Goal: Information Seeking & Learning: Learn about a topic

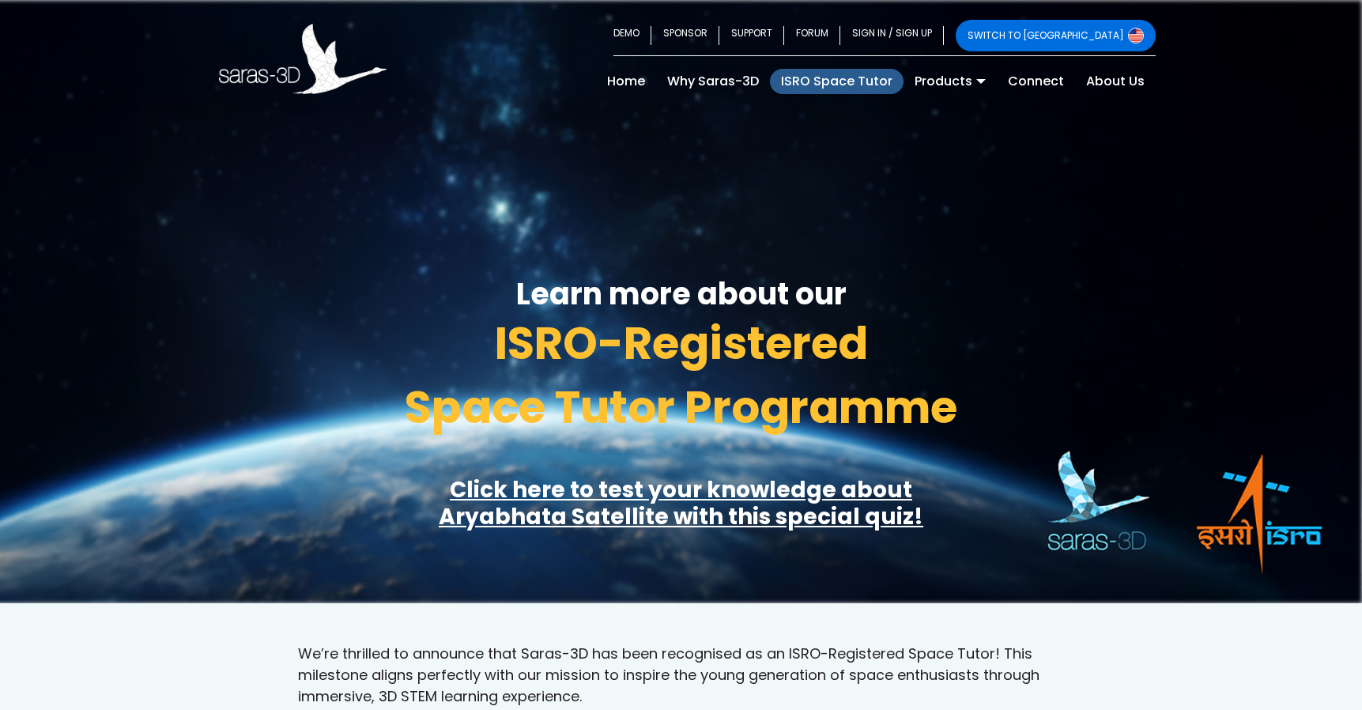
click at [637, 474] on link "Click here to test your knowledge about Aryabhata Satellite with this special q…" at bounding box center [681, 503] width 485 height 58
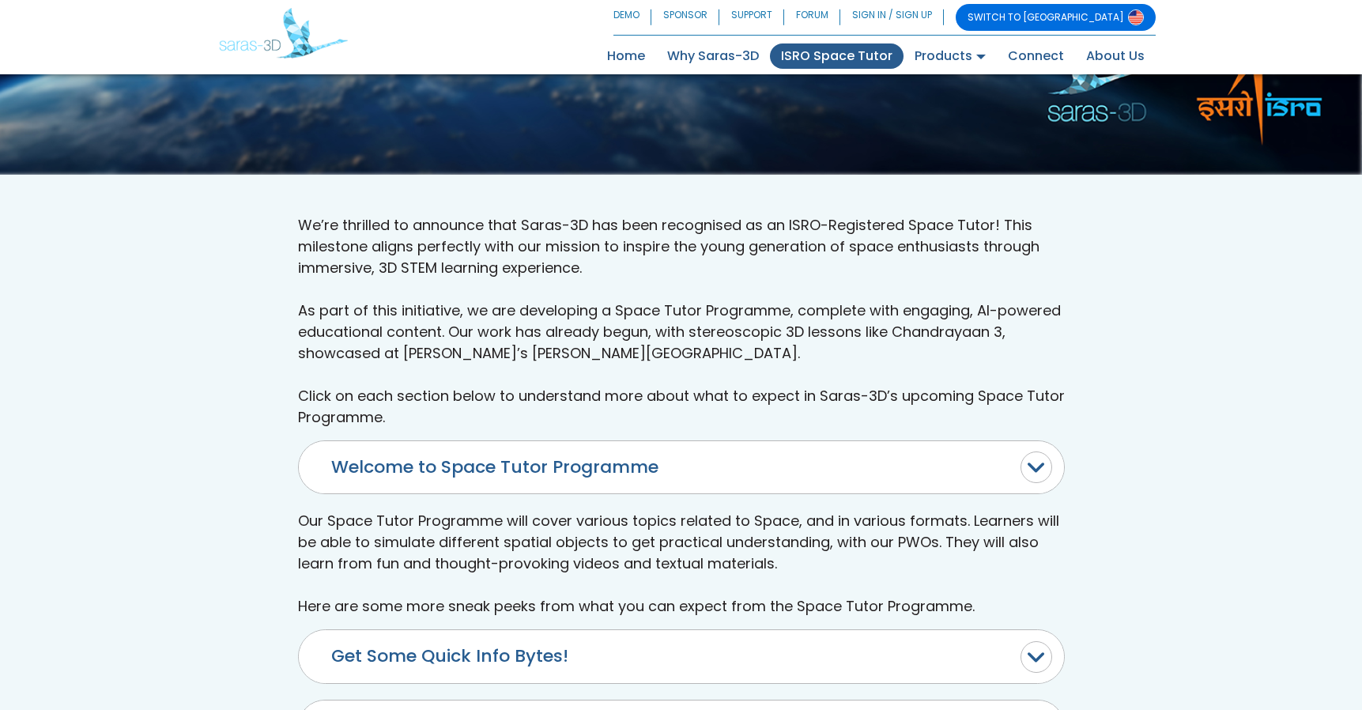
scroll to position [427, 0]
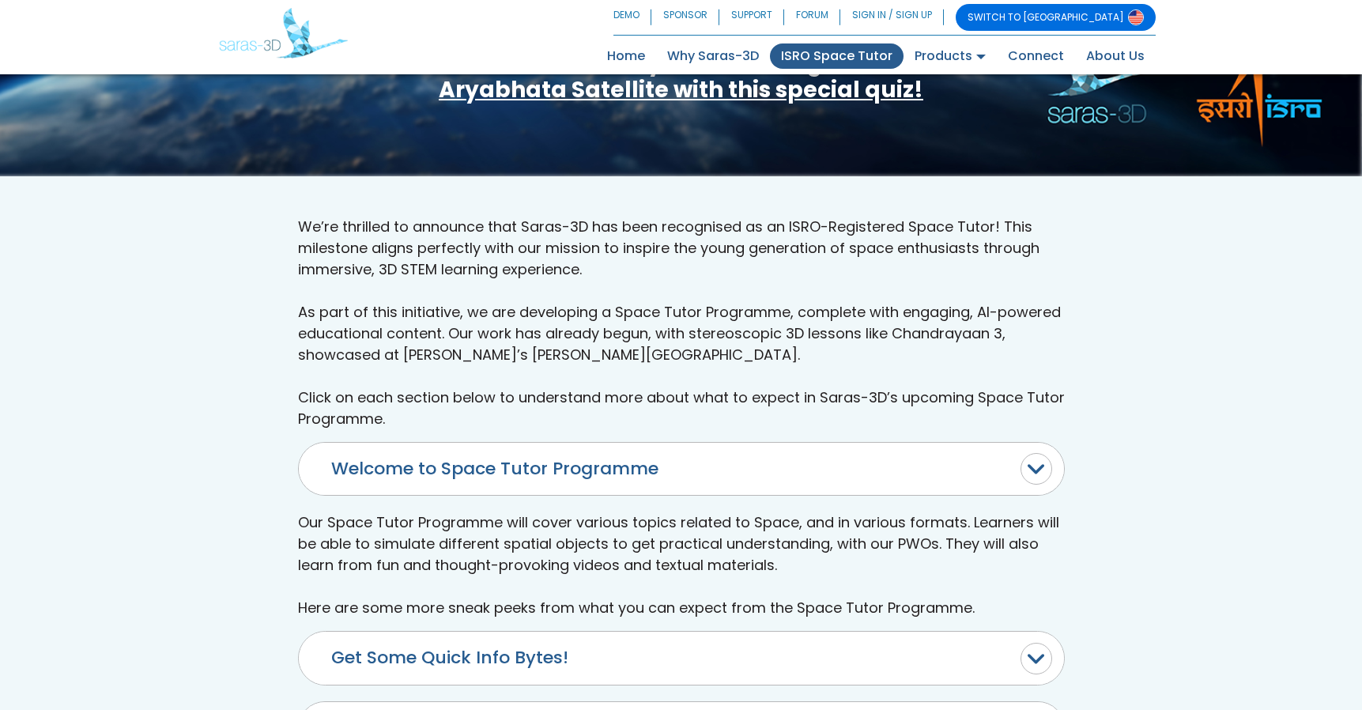
click at [776, 443] on button "Welcome to Space Tutor Programme" at bounding box center [681, 469] width 765 height 52
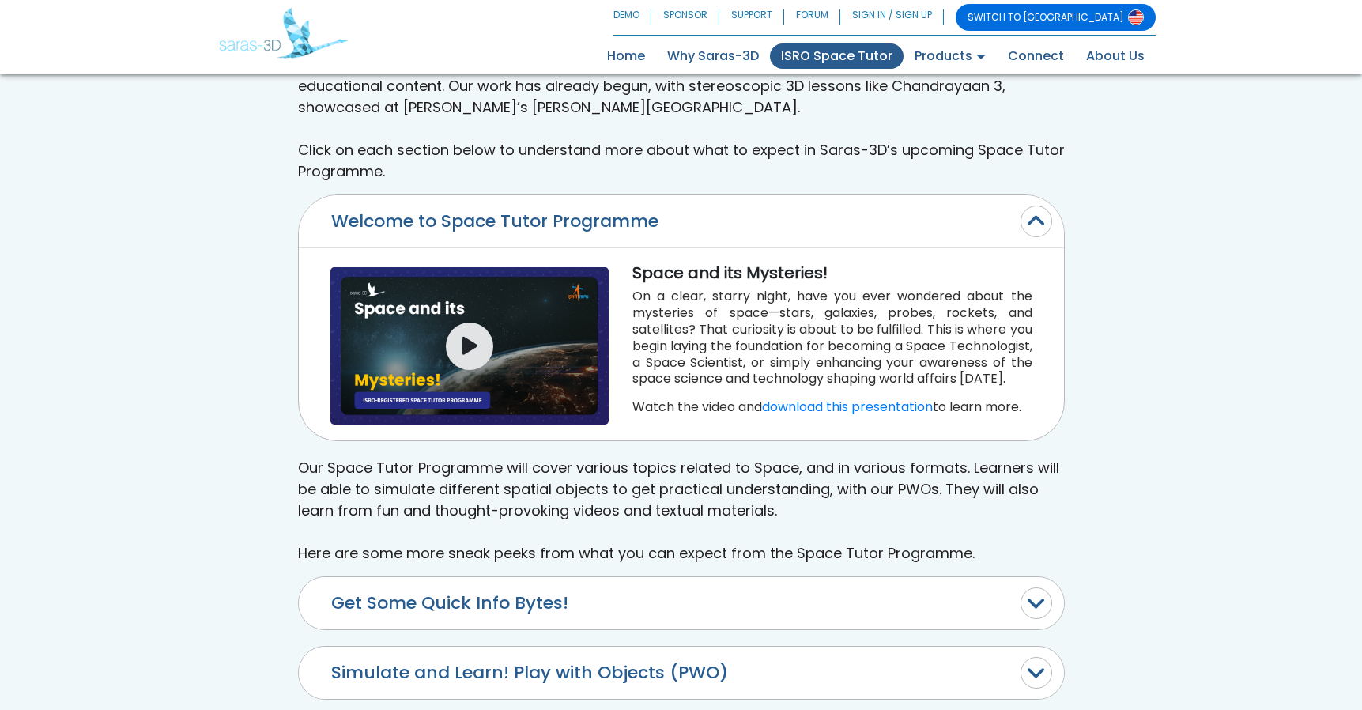
scroll to position [700, 0]
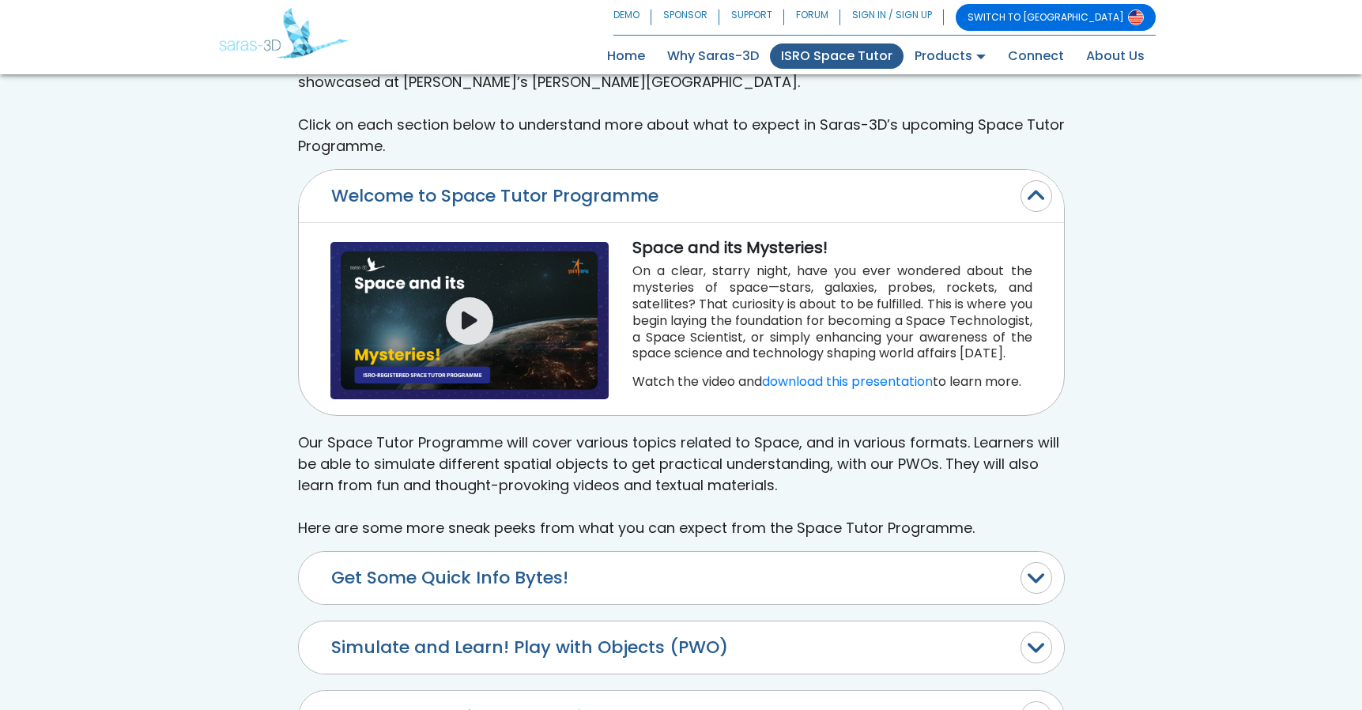
click at [757, 621] on button "Simulate and Learn! Play with Objects (PWO)" at bounding box center [681, 647] width 765 height 52
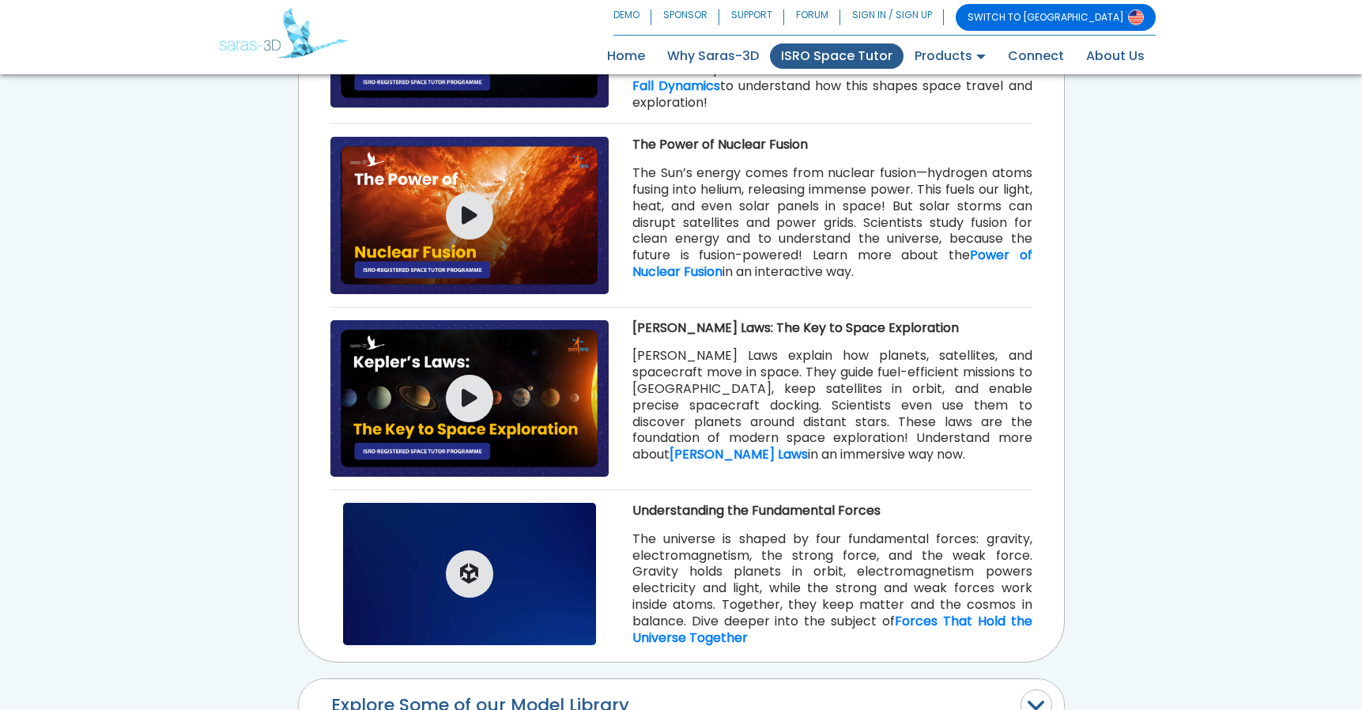
scroll to position [1826, 0]
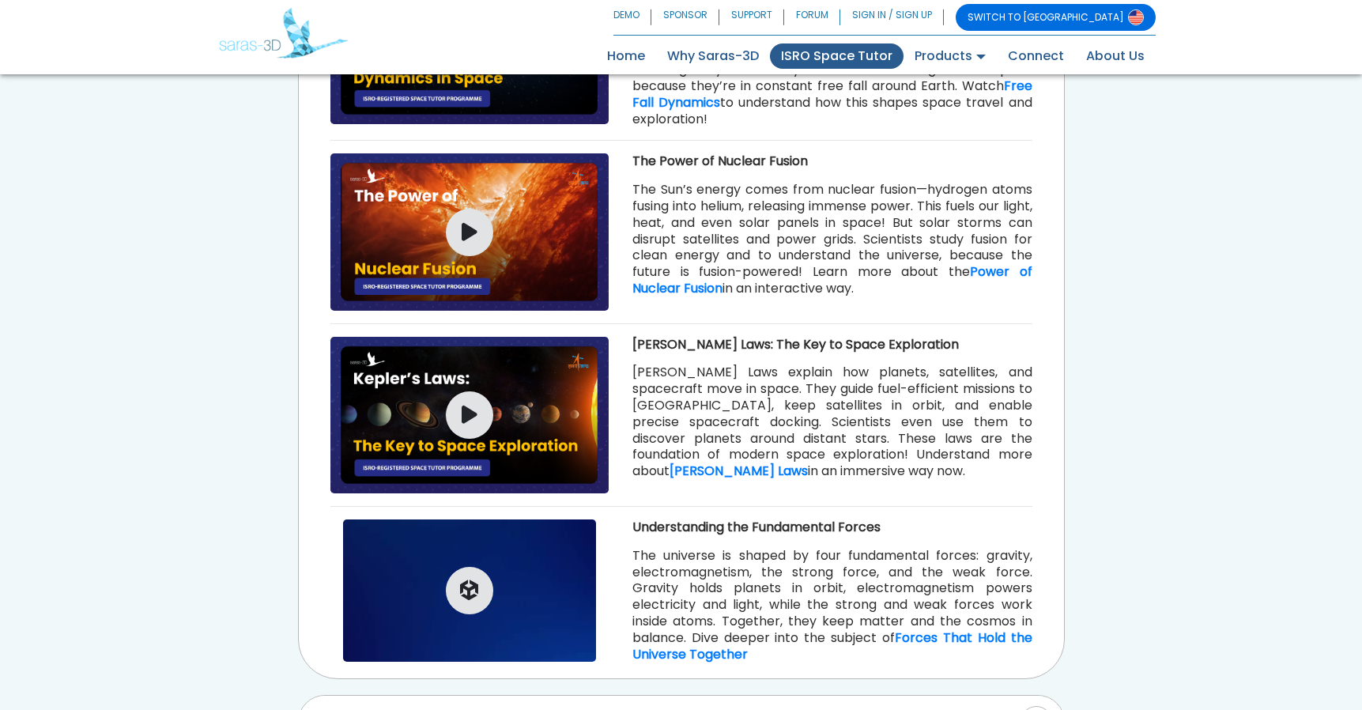
click at [677, 518] on b "Understanding the Fundamental Forces" at bounding box center [757, 527] width 248 height 18
copy div "Understanding the Fundamental Forces"
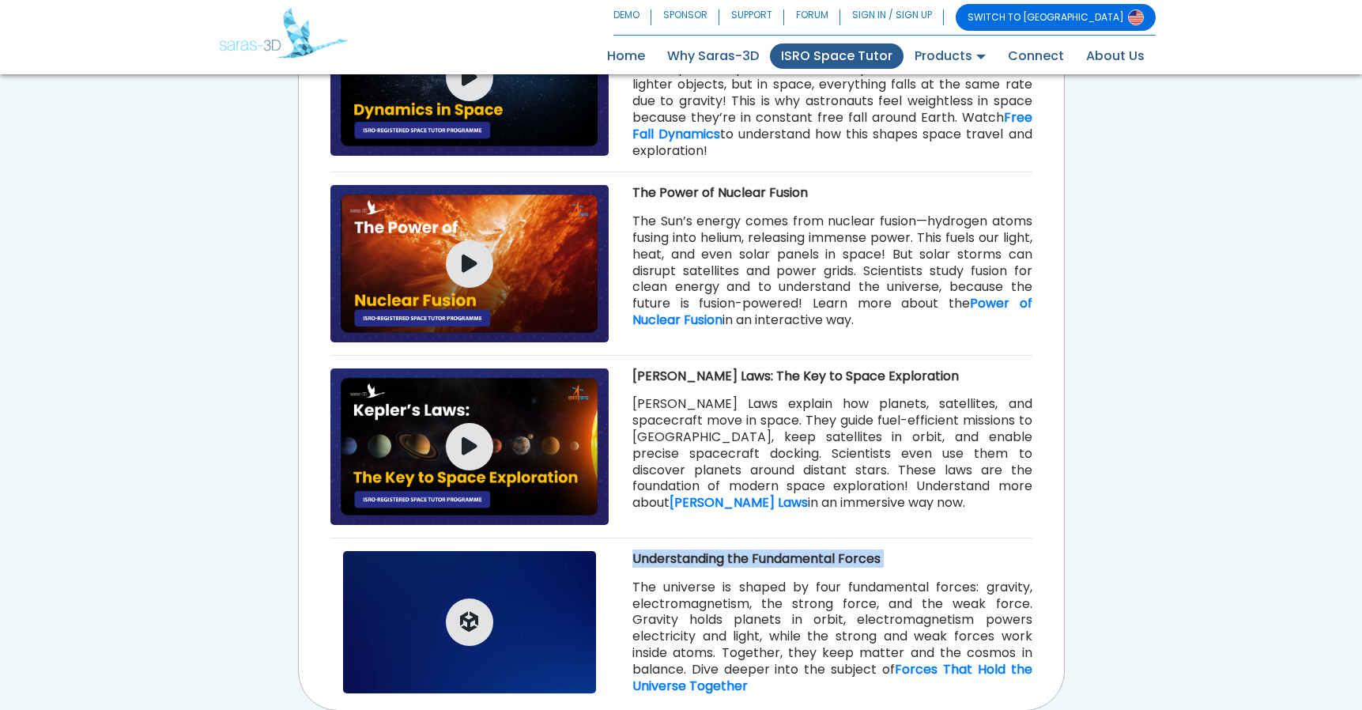
scroll to position [1793, 0]
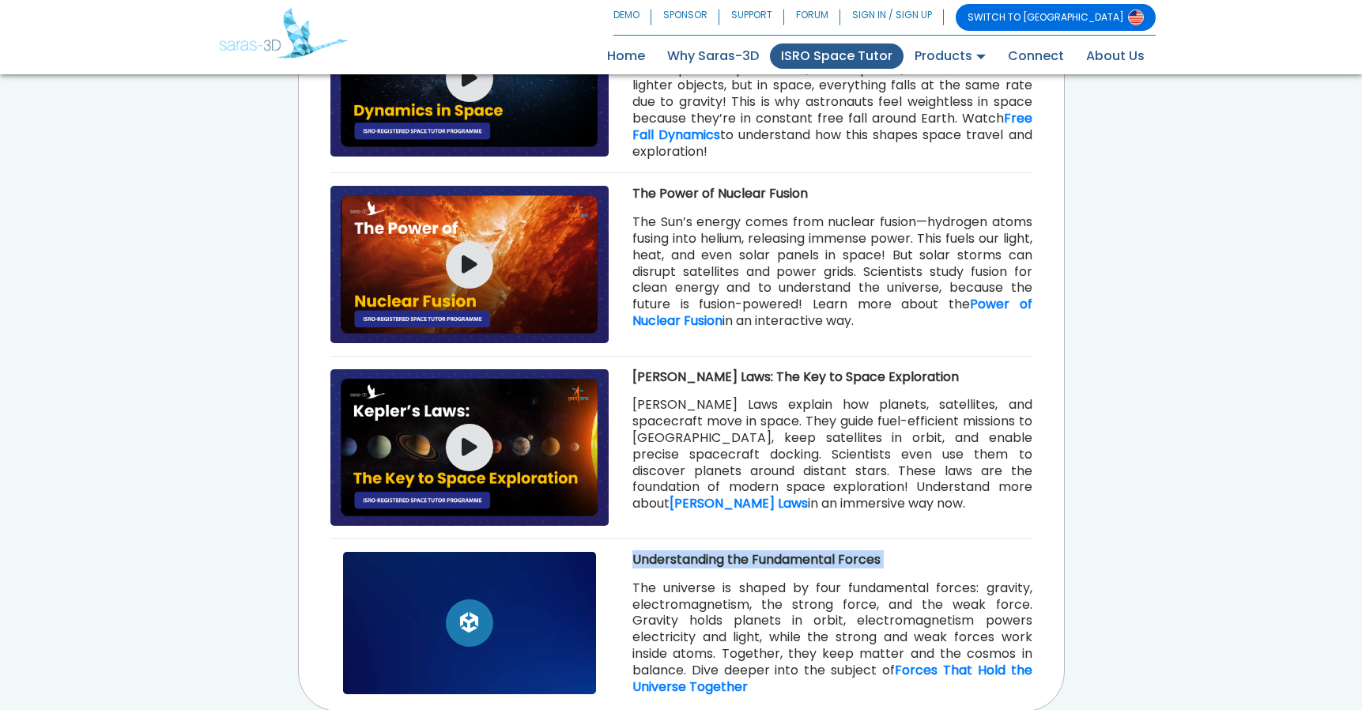
click at [479, 599] on button "button" at bounding box center [469, 622] width 47 height 47
click at [695, 580] on p "The universe is shaped by four fundamental forces: gravity, electromagnetism, t…" at bounding box center [833, 637] width 400 height 115
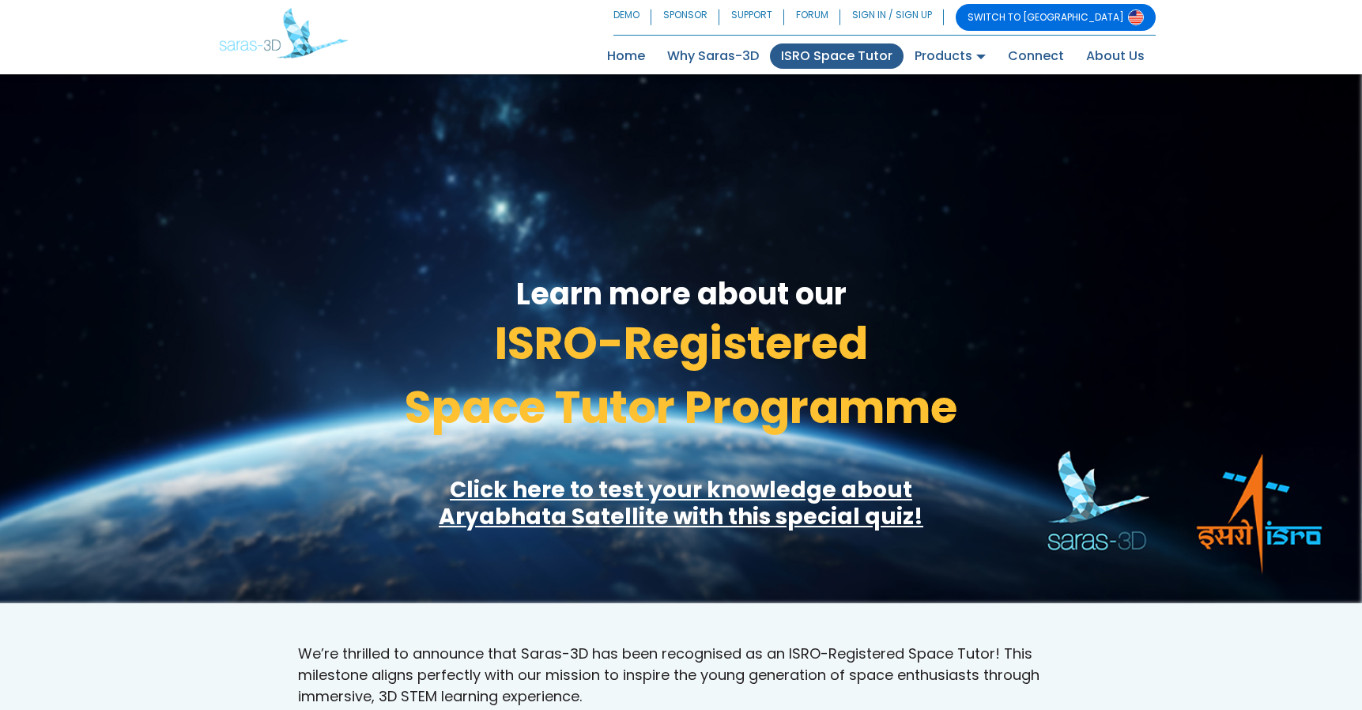
scroll to position [738, 0]
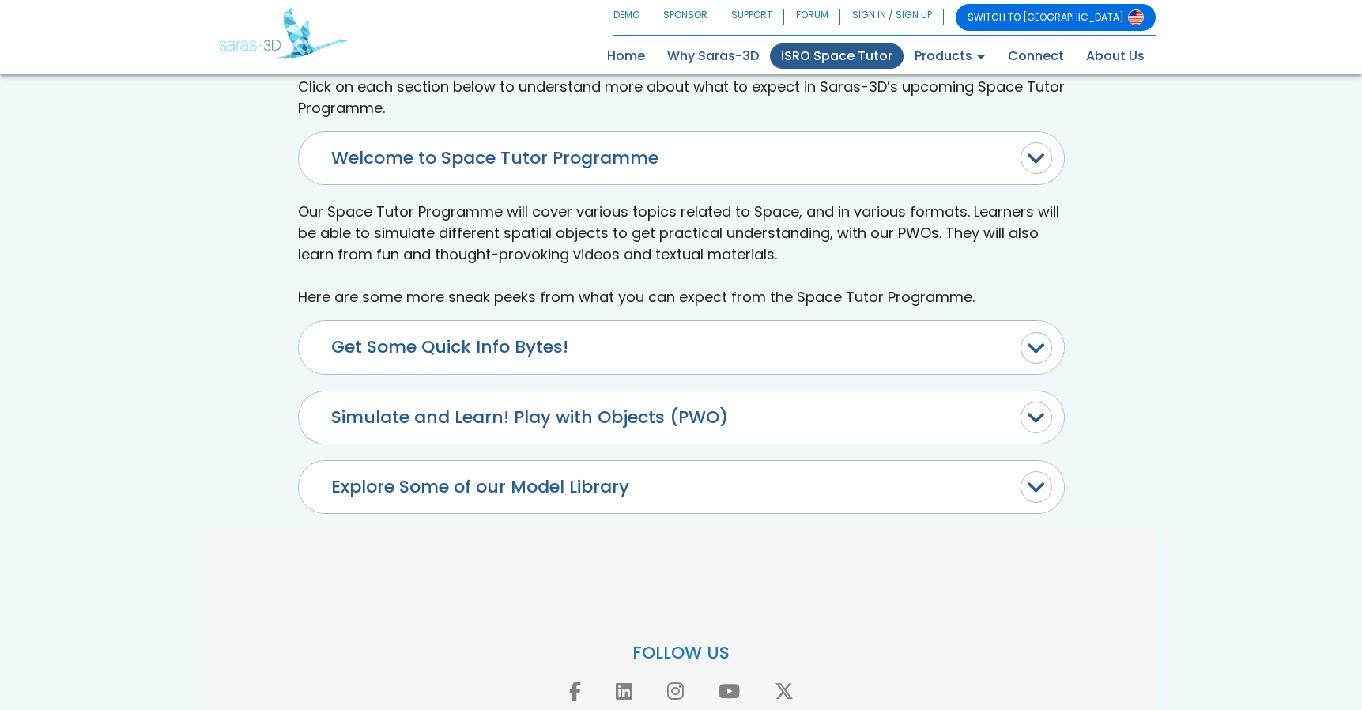
click at [551, 391] on button "Simulate and Learn! Play with Objects (PWO)" at bounding box center [681, 417] width 765 height 52
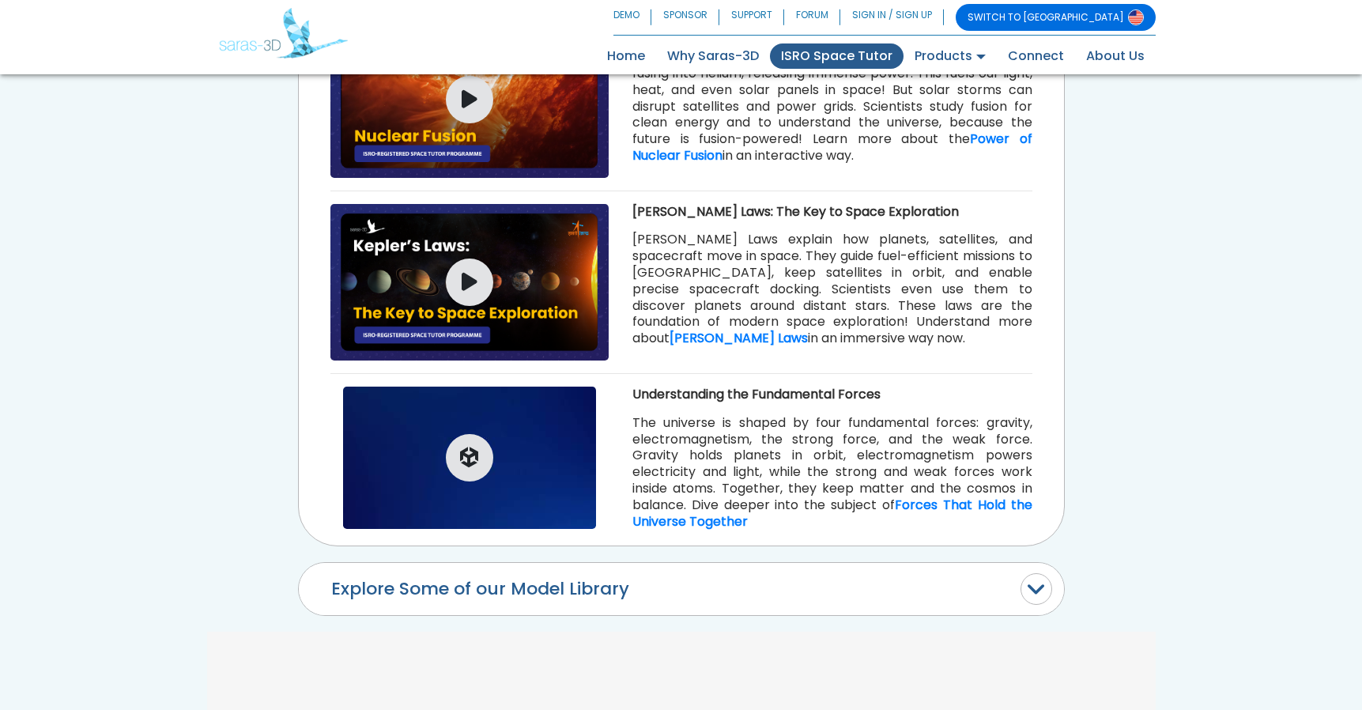
scroll to position [1958, 0]
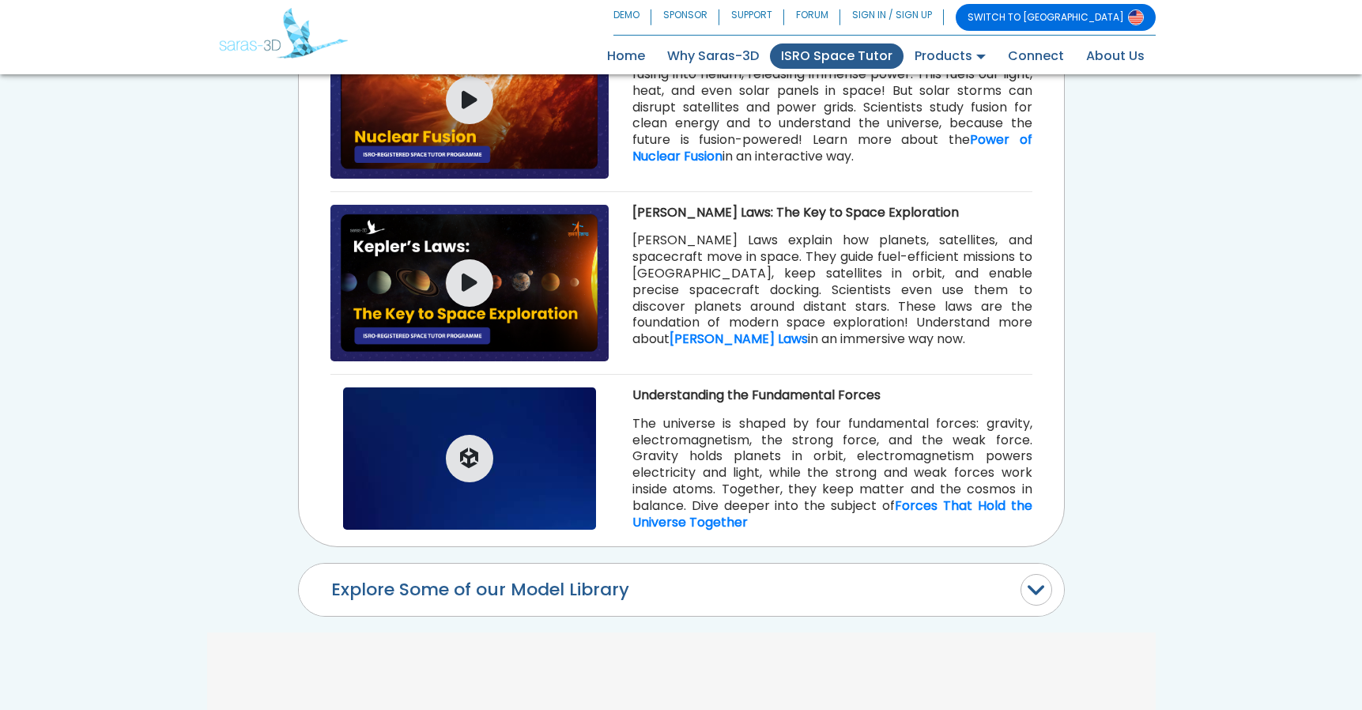
click at [702, 386] on b "Understanding the Fundamental Forces" at bounding box center [757, 395] width 248 height 18
copy div "Understanding the Fundamental Forces"
